Goal: Navigation & Orientation: Find specific page/section

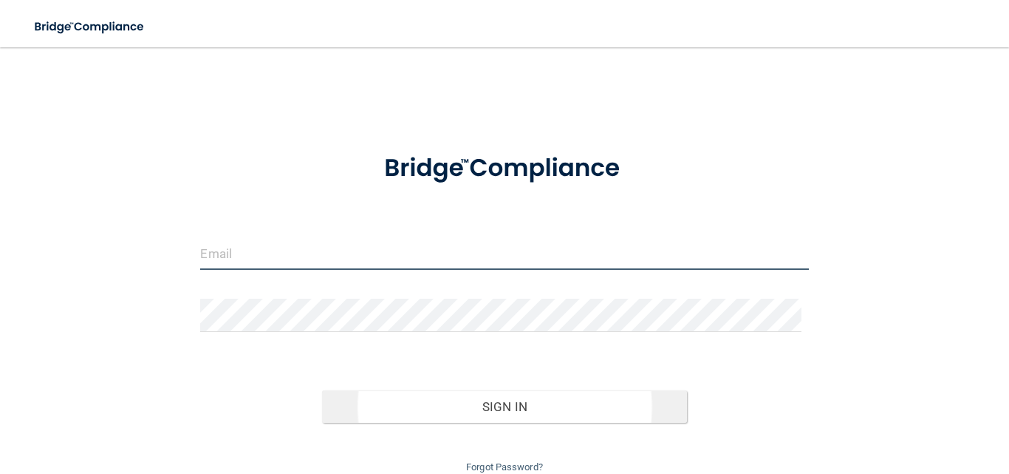
type input "[PERSON_NAME][EMAIL_ADDRESS][DOMAIN_NAME]"
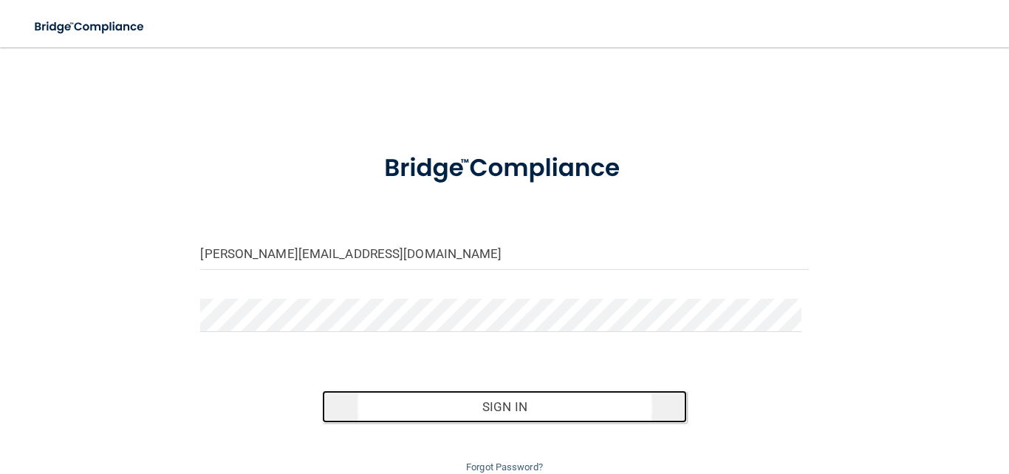
click at [513, 405] on button "Sign In" at bounding box center [504, 406] width 365 height 33
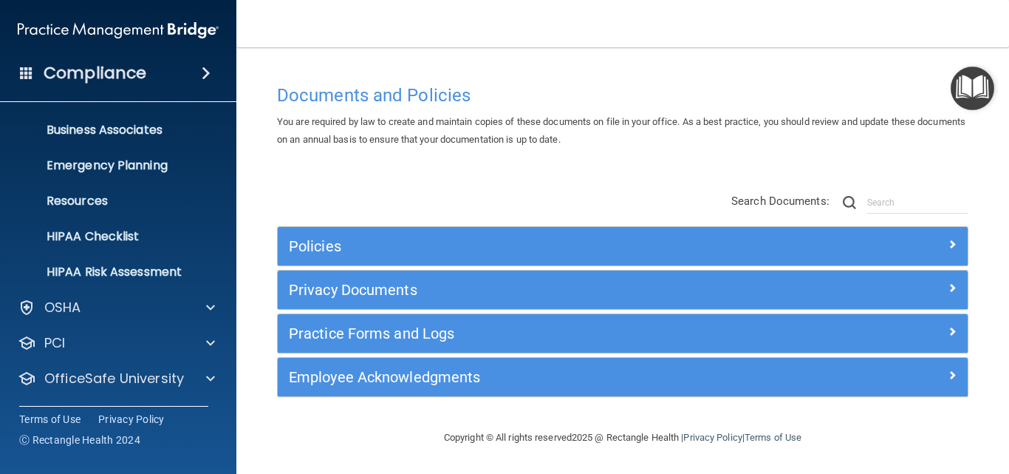
scroll to position [140, 0]
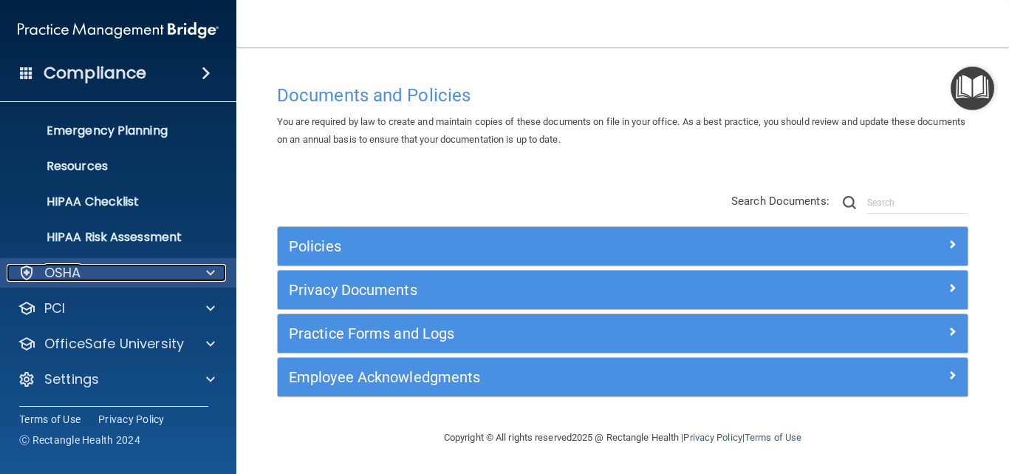
click at [207, 275] on span at bounding box center [210, 273] width 9 height 18
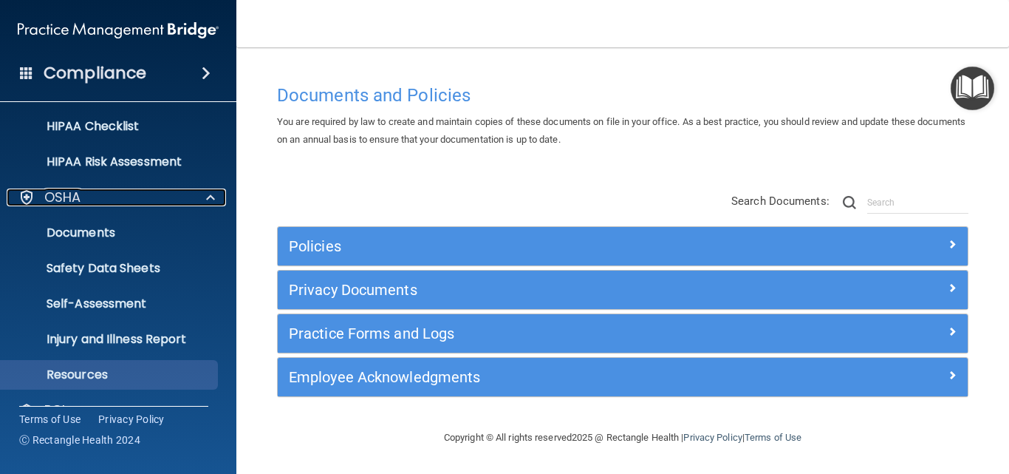
scroll to position [316, 0]
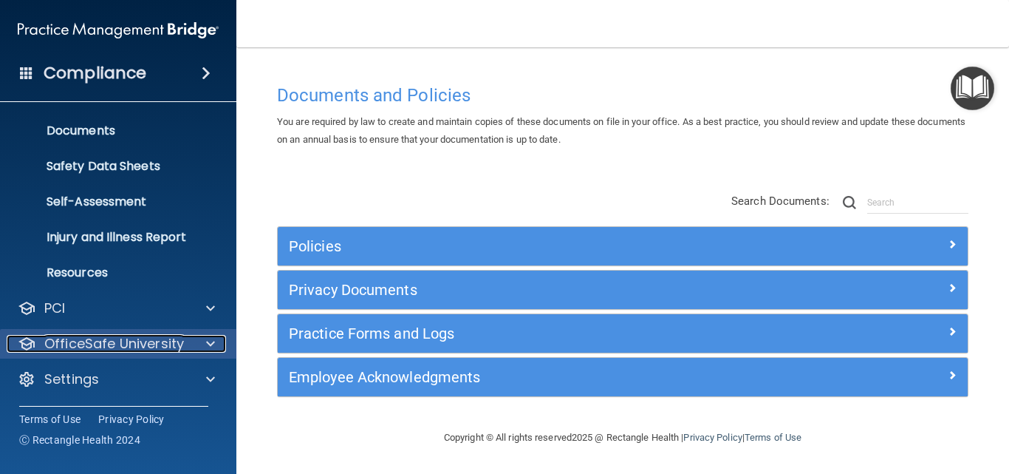
click at [216, 352] on div at bounding box center [208, 344] width 37 height 18
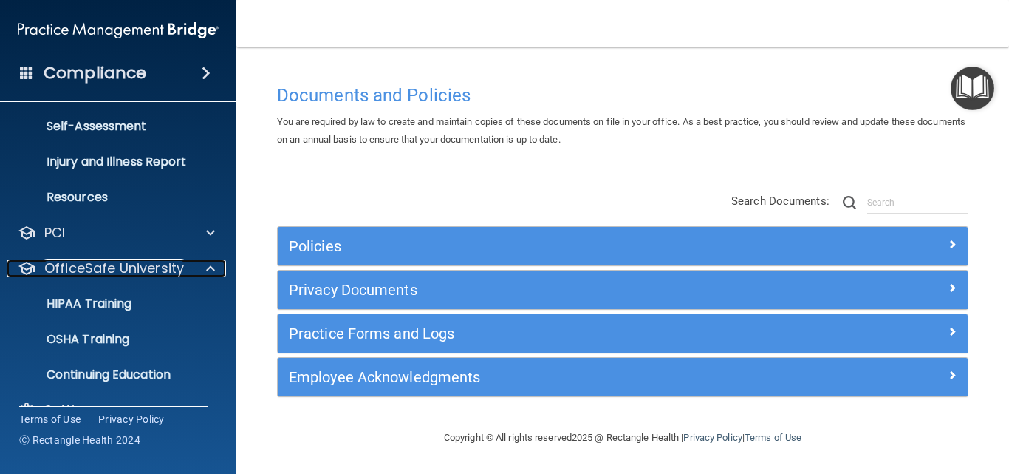
scroll to position [392, 0]
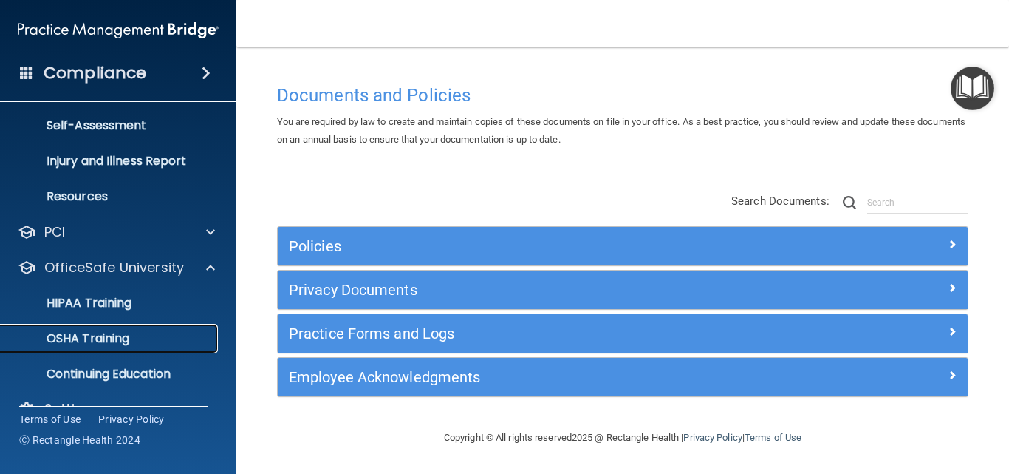
click at [113, 347] on link "OSHA Training" at bounding box center [101, 339] width 233 height 30
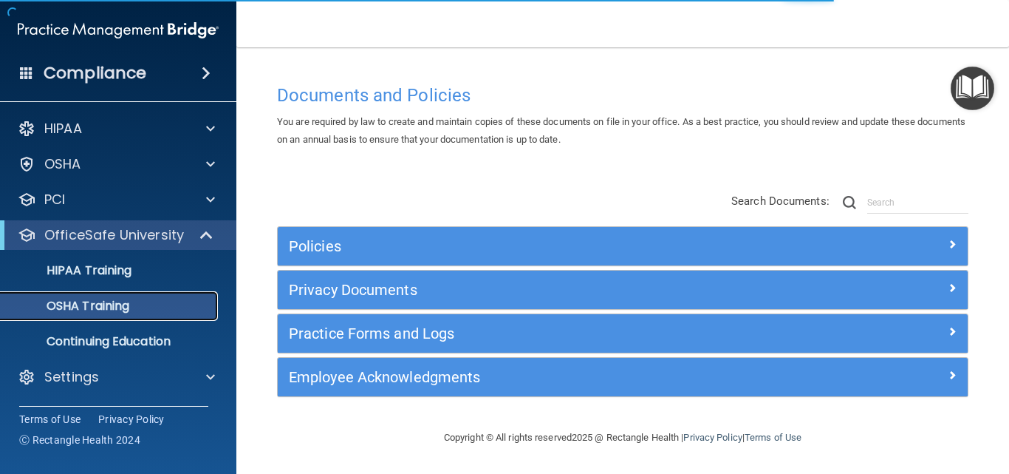
click at [98, 310] on p "OSHA Training" at bounding box center [70, 305] width 120 height 15
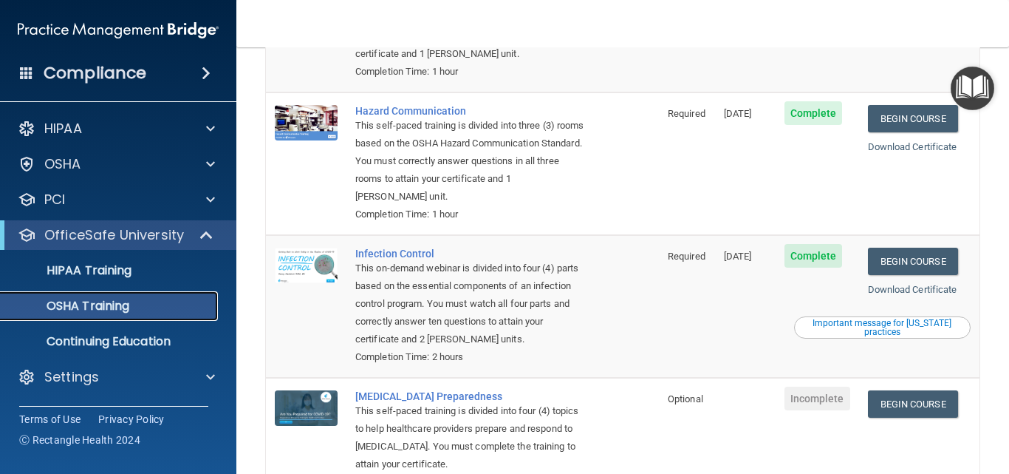
scroll to position [321, 0]
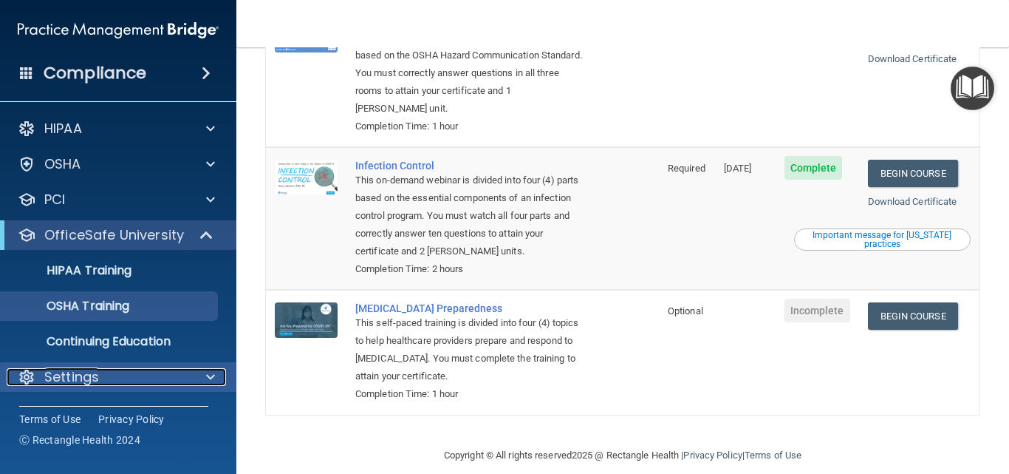
click at [206, 374] on span at bounding box center [210, 377] width 9 height 18
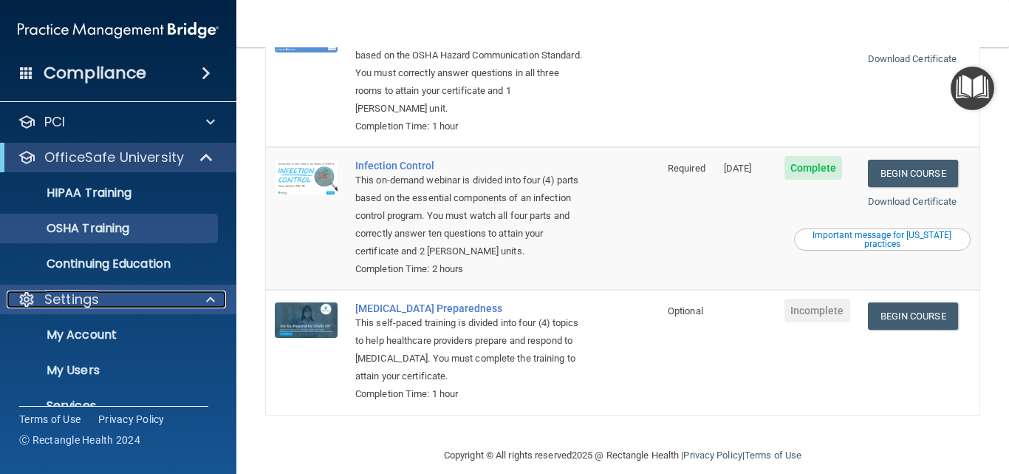
scroll to position [79, 0]
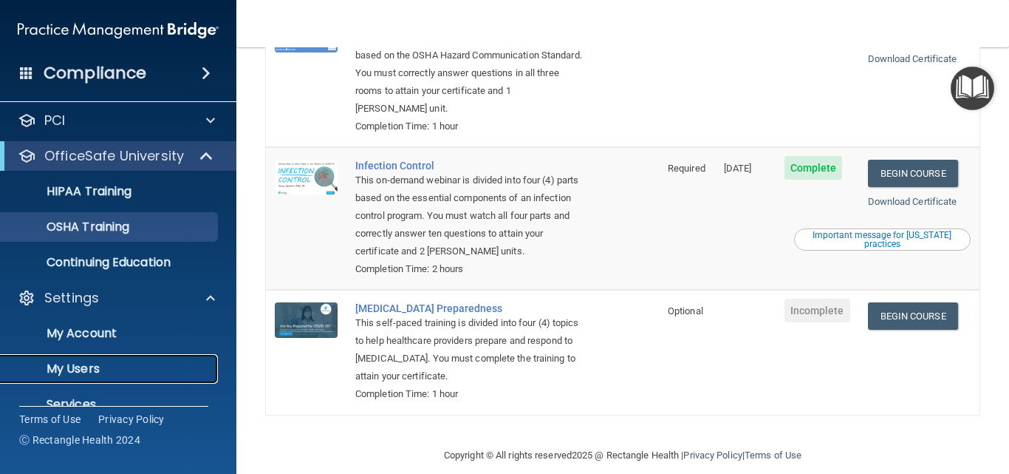
click at [112, 370] on p "My Users" at bounding box center [111, 368] width 202 height 15
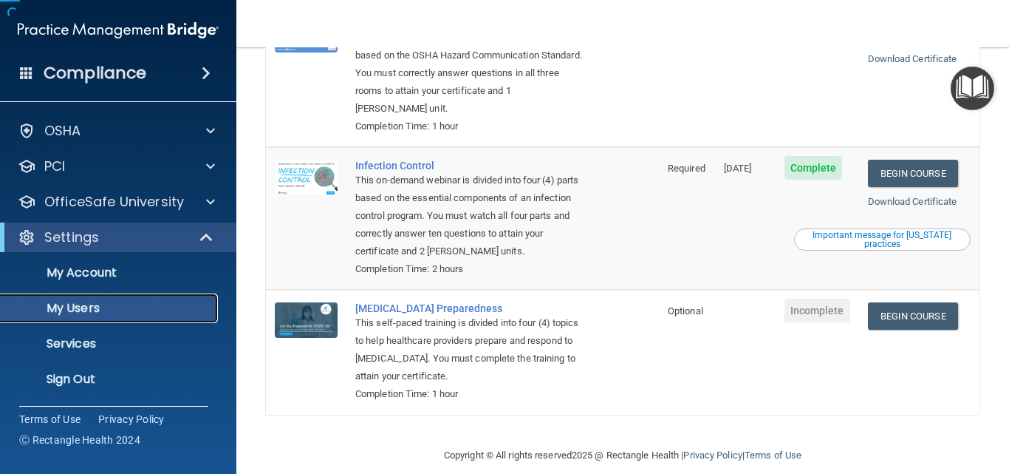
scroll to position [33, 0]
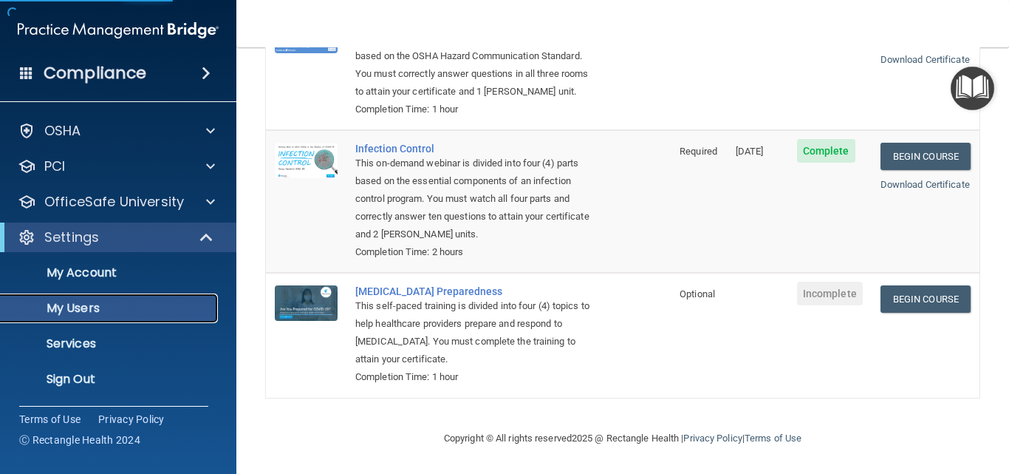
select select "20"
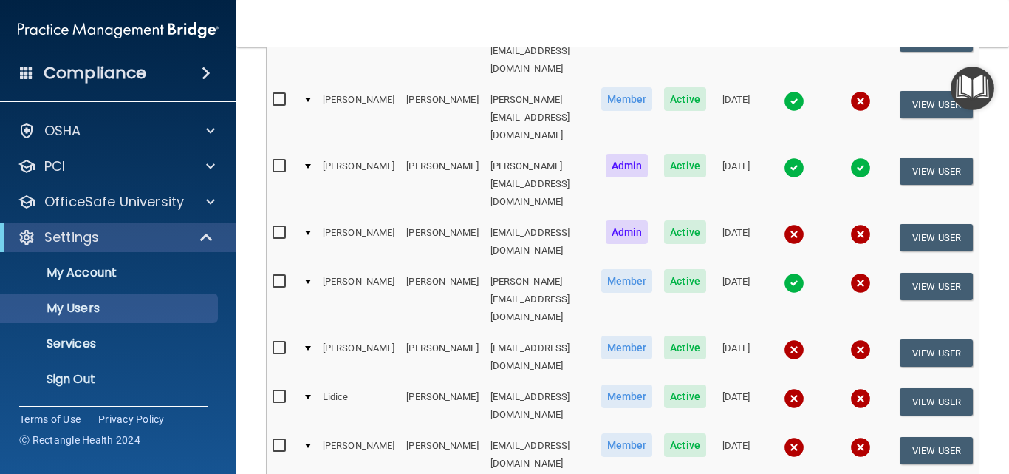
scroll to position [240, 0]
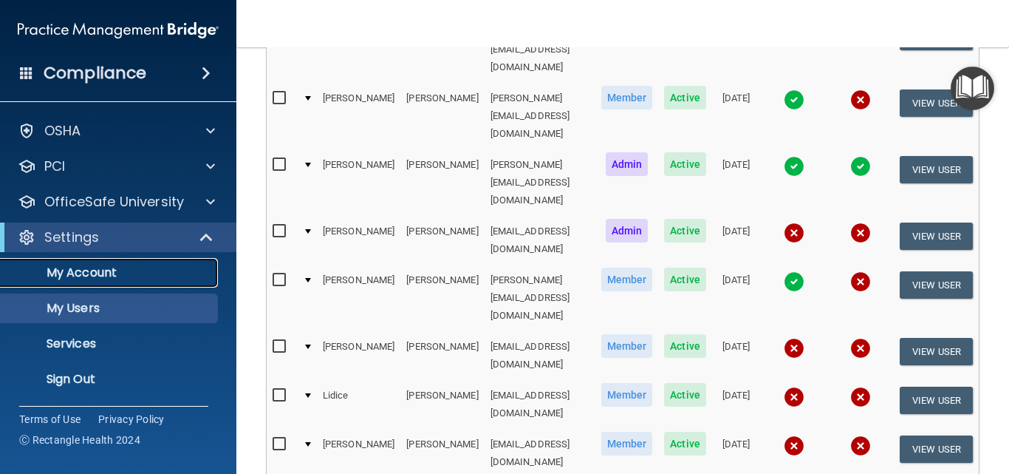
click at [118, 272] on p "My Account" at bounding box center [111, 272] width 202 height 15
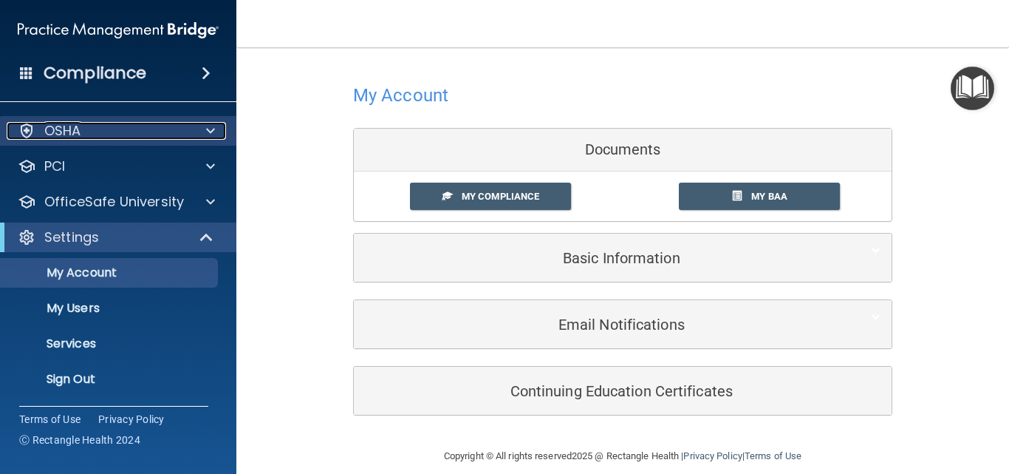
click at [89, 133] on div "OSHA" at bounding box center [98, 131] width 183 height 18
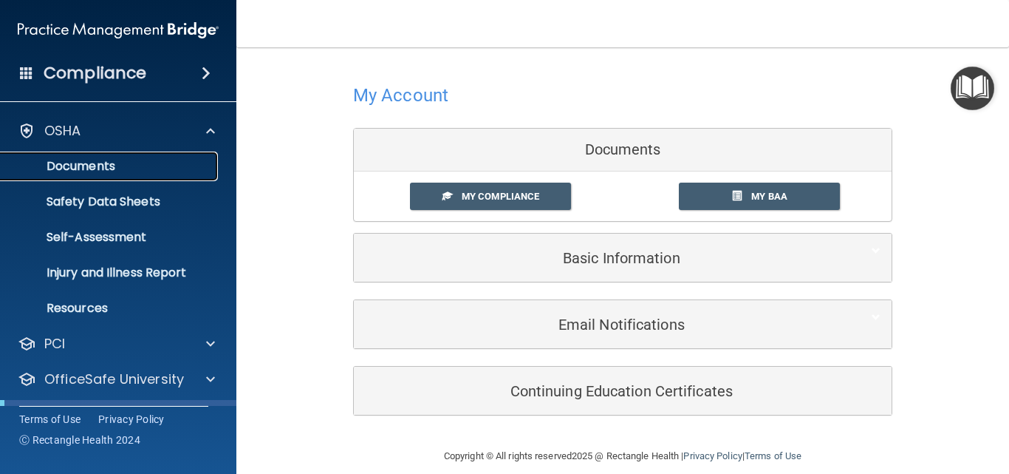
click at [104, 171] on p "Documents" at bounding box center [111, 166] width 202 height 15
